Goal: Book appointment/travel/reservation

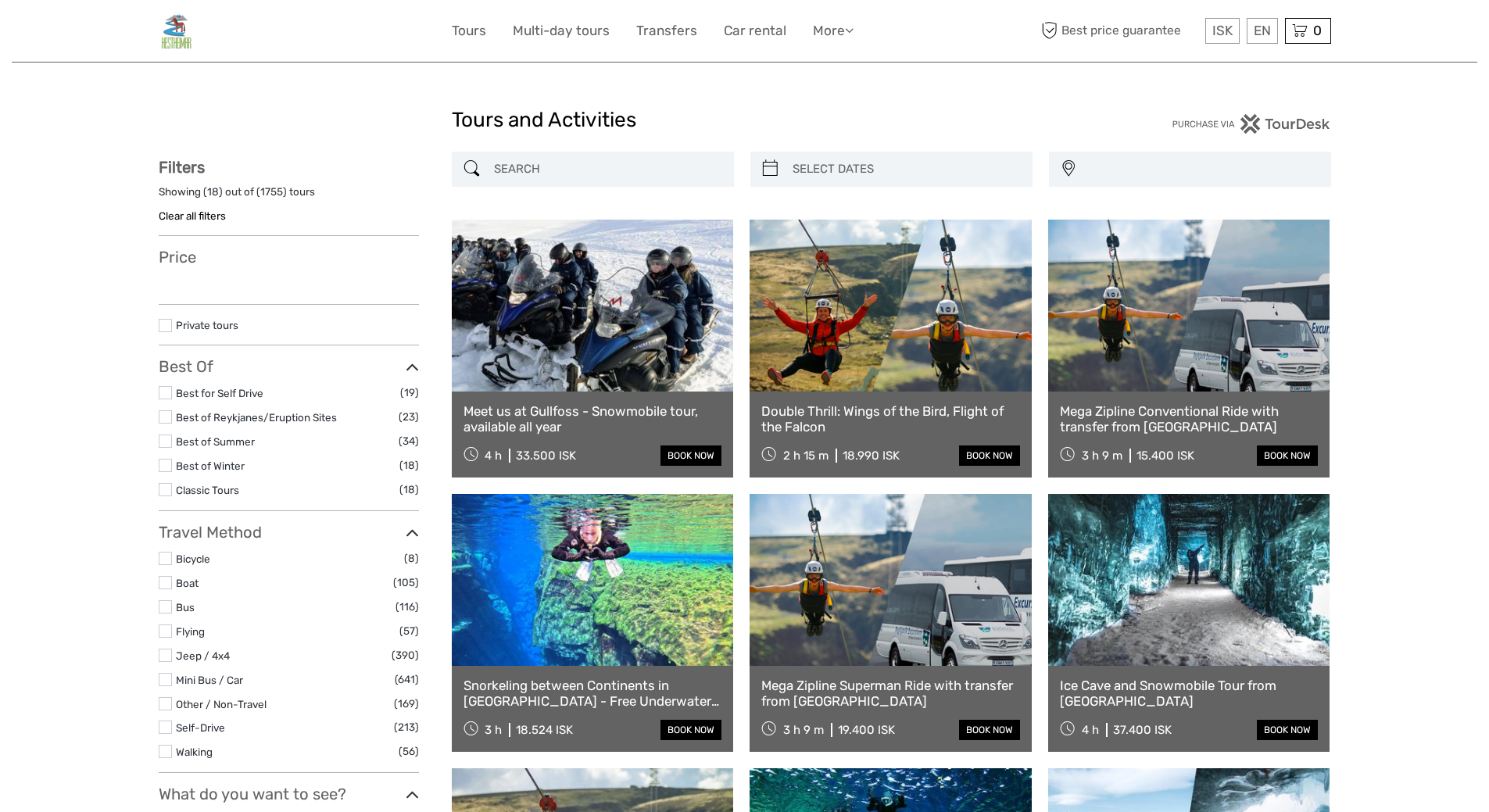
select select
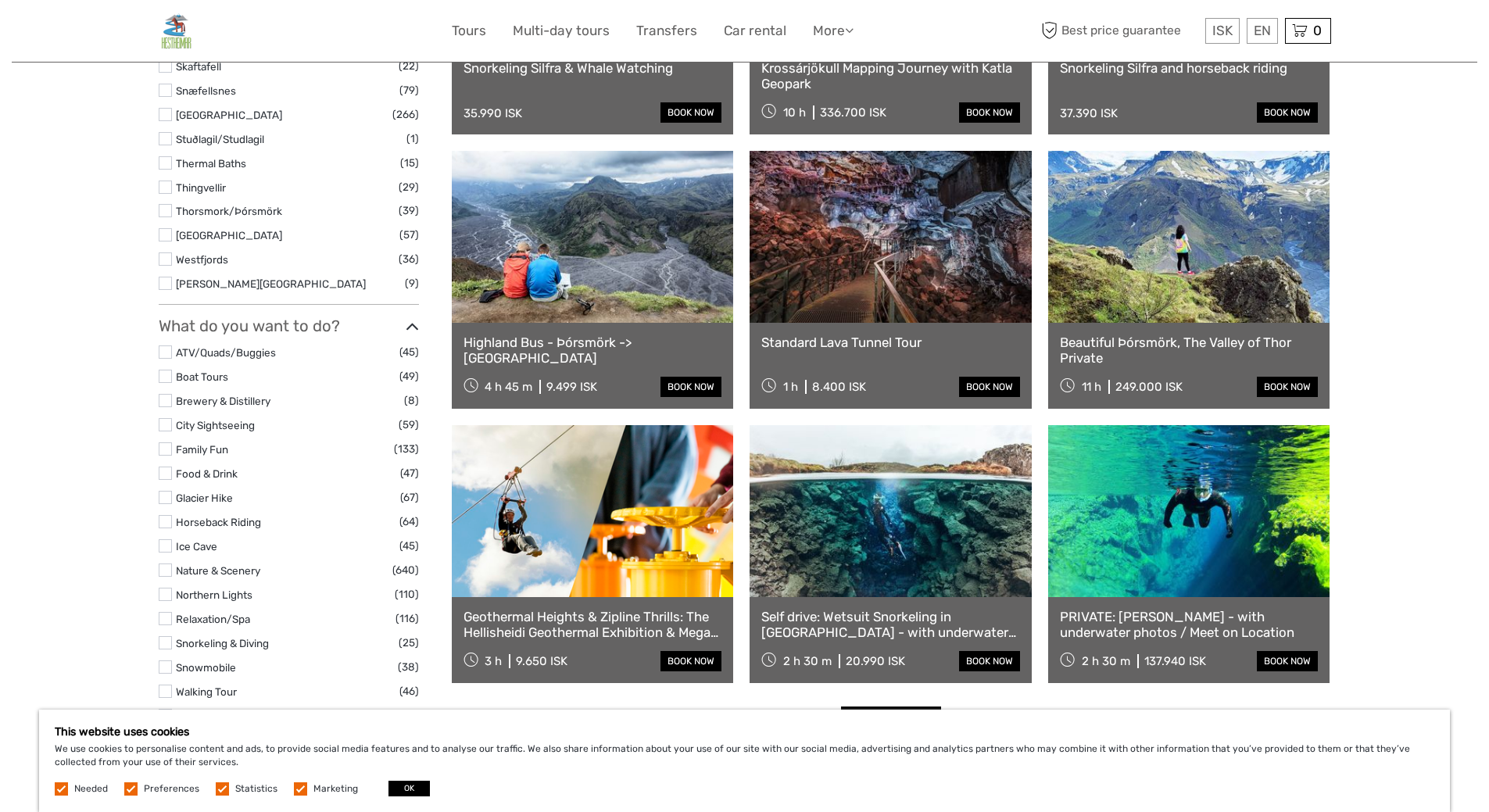
scroll to position [1172, 0]
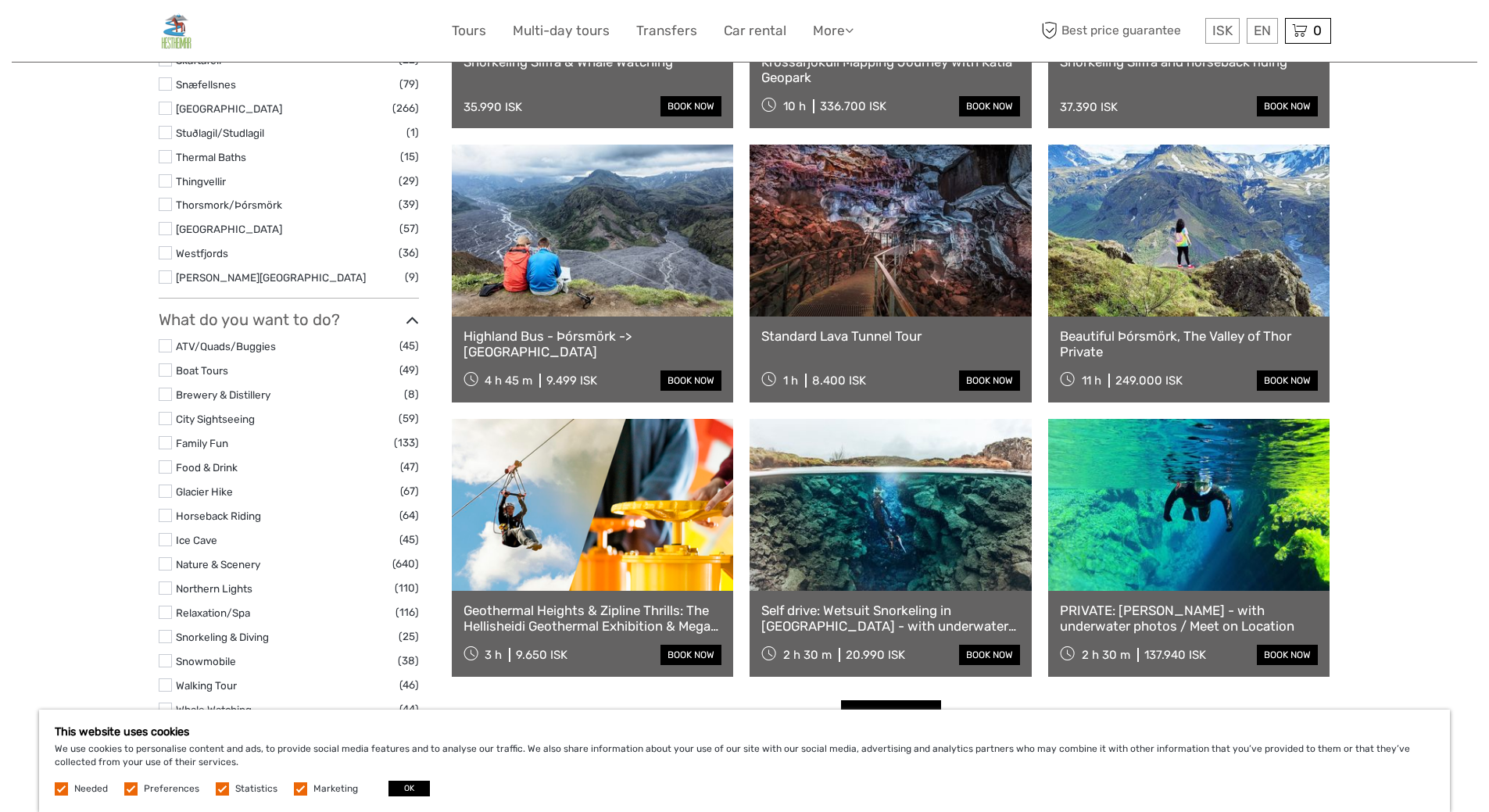
click at [892, 273] on link at bounding box center [890, 230] width 282 height 172
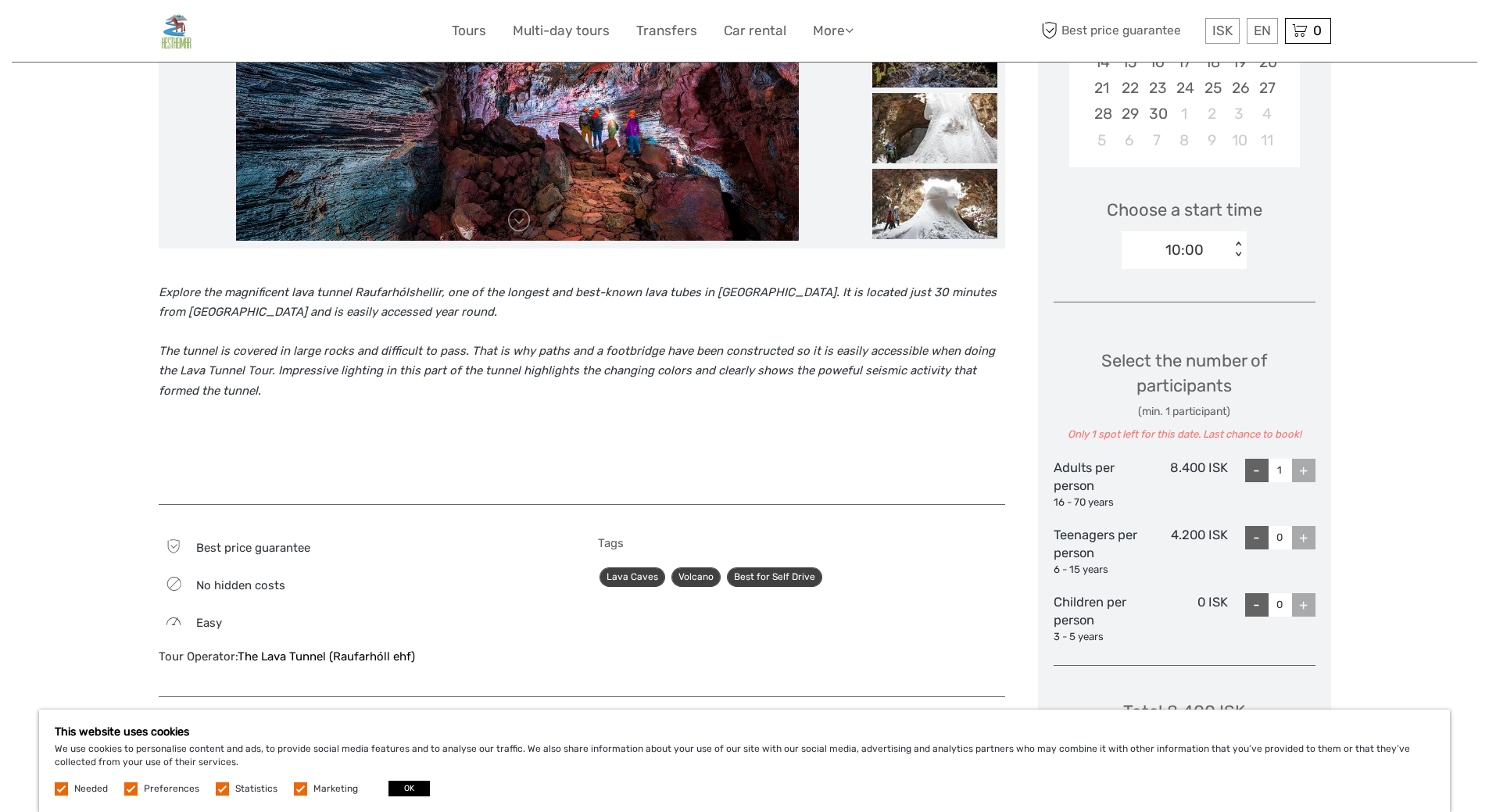
scroll to position [469, 0]
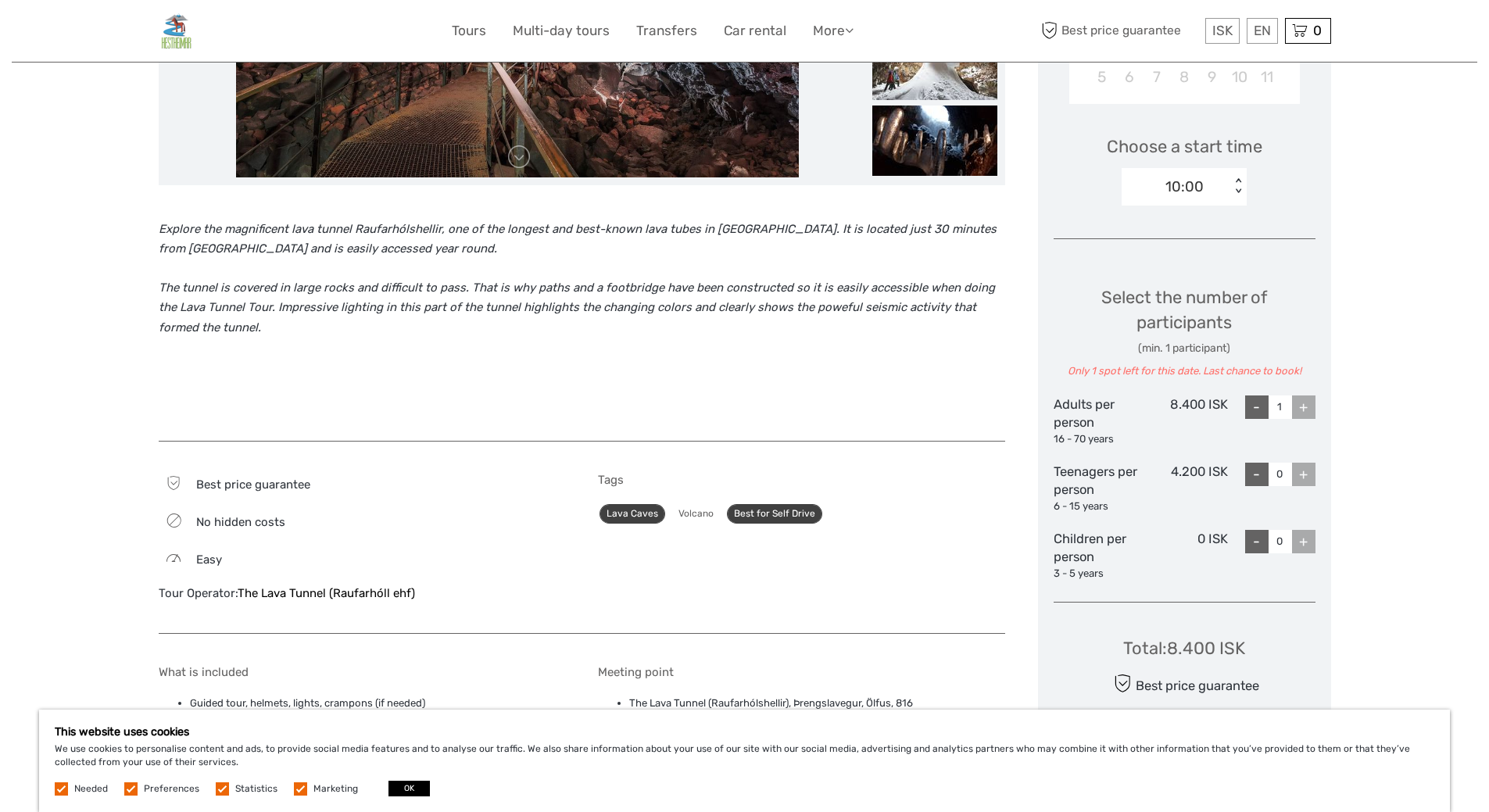
click at [693, 513] on link "Volcano" at bounding box center [695, 513] width 49 height 20
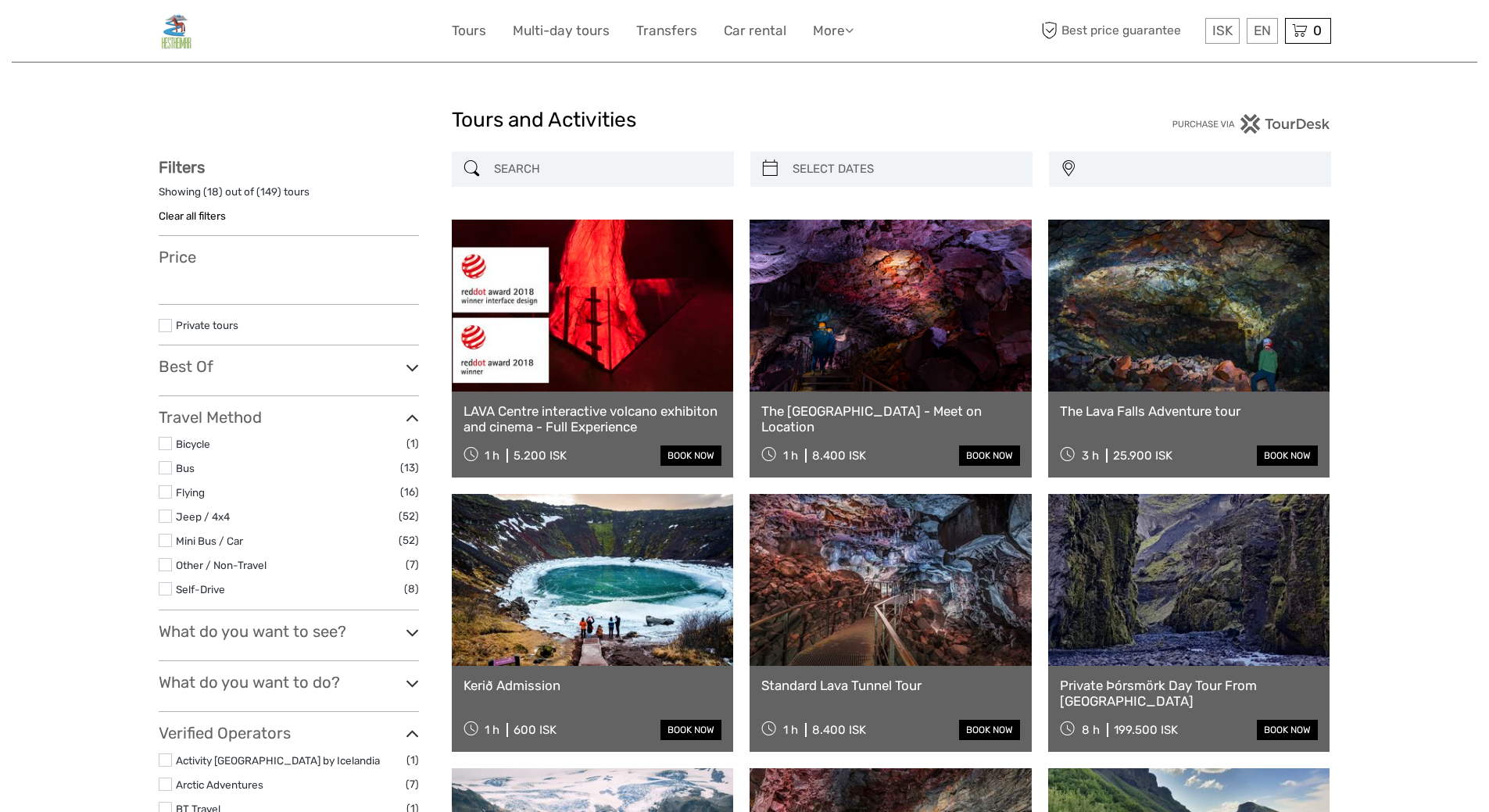
select select
